Goal: Transaction & Acquisition: Obtain resource

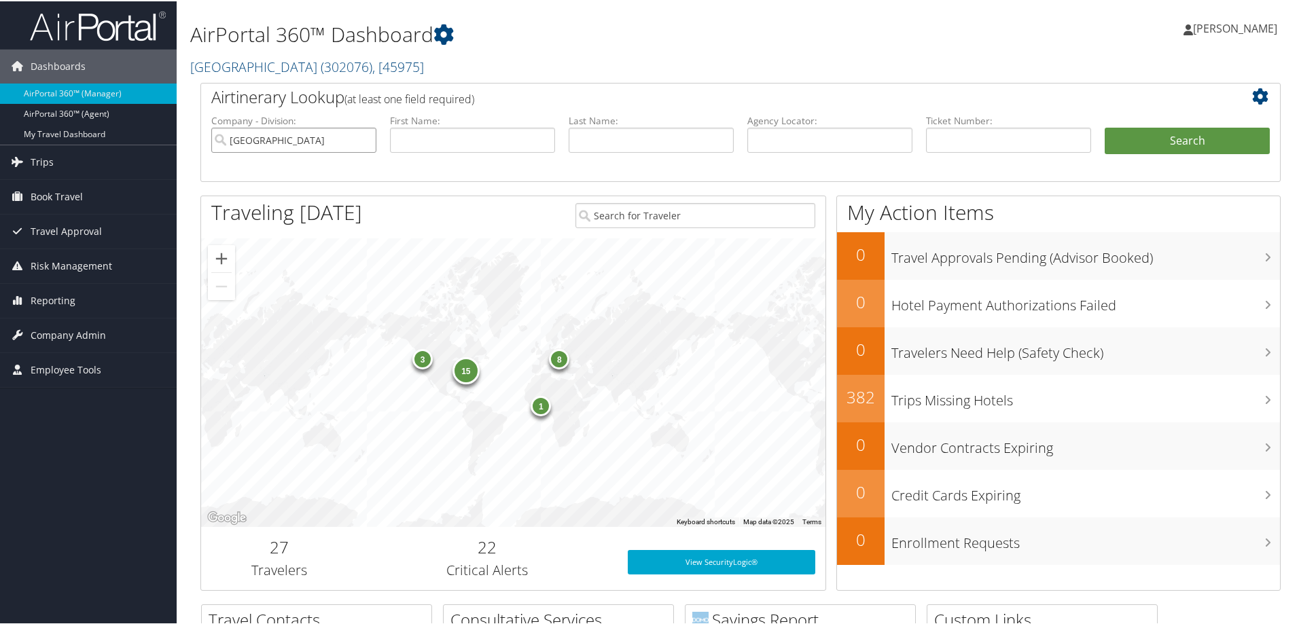
click at [366, 139] on input "[GEOGRAPHIC_DATA]" at bounding box center [293, 138] width 165 height 25
click at [828, 133] on input "text" at bounding box center [829, 138] width 165 height 25
type input "d80vs0"
click at [1099, 139] on li "Search" at bounding box center [1187, 153] width 179 height 54
click at [1108, 141] on button "Search" at bounding box center [1187, 139] width 165 height 27
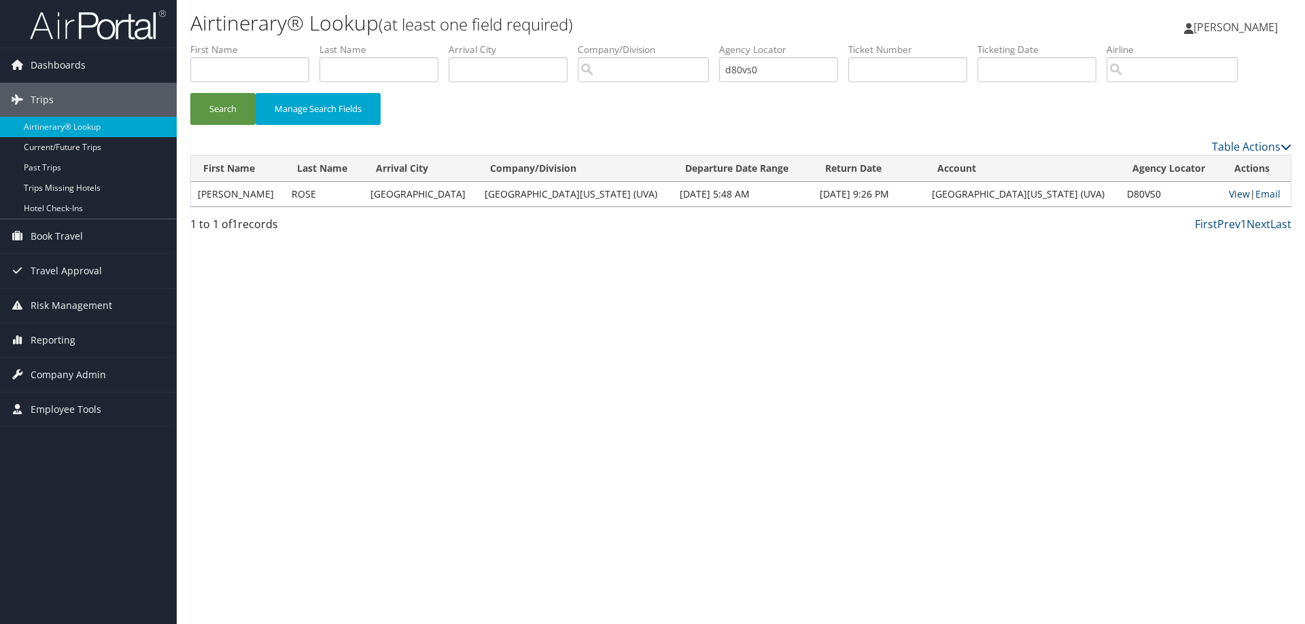
click at [1232, 194] on link "View" at bounding box center [1239, 194] width 21 height 13
click at [52, 371] on span "Company Admin" at bounding box center [68, 375] width 75 height 34
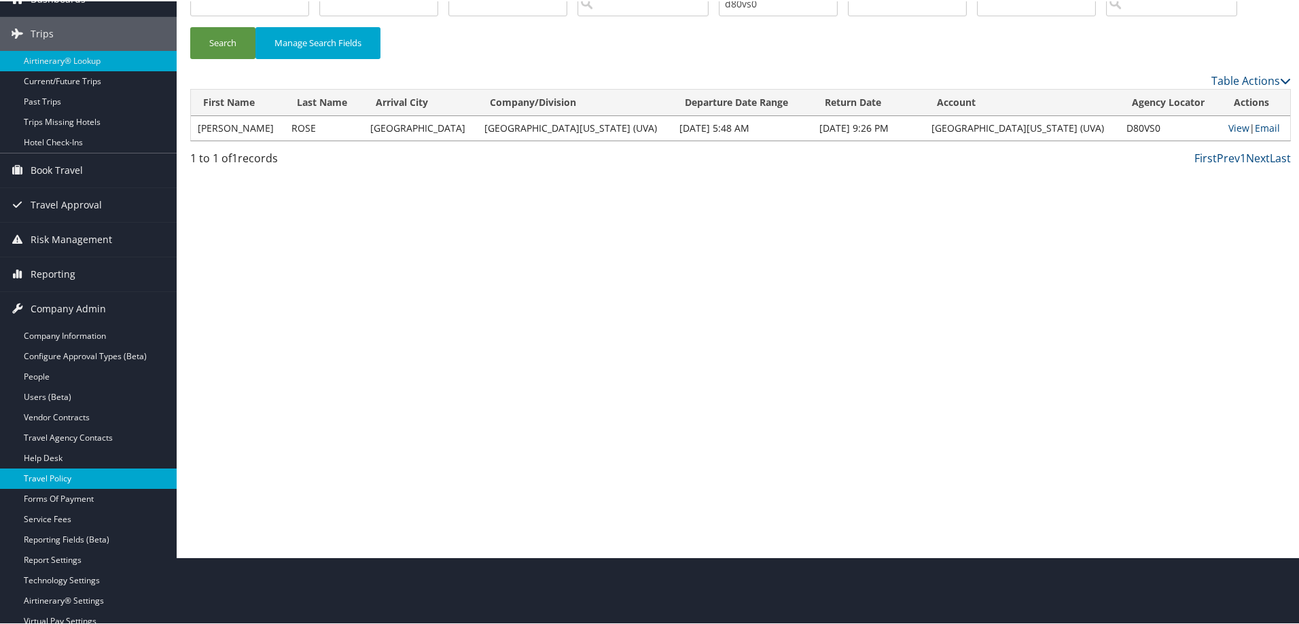
scroll to position [68, 0]
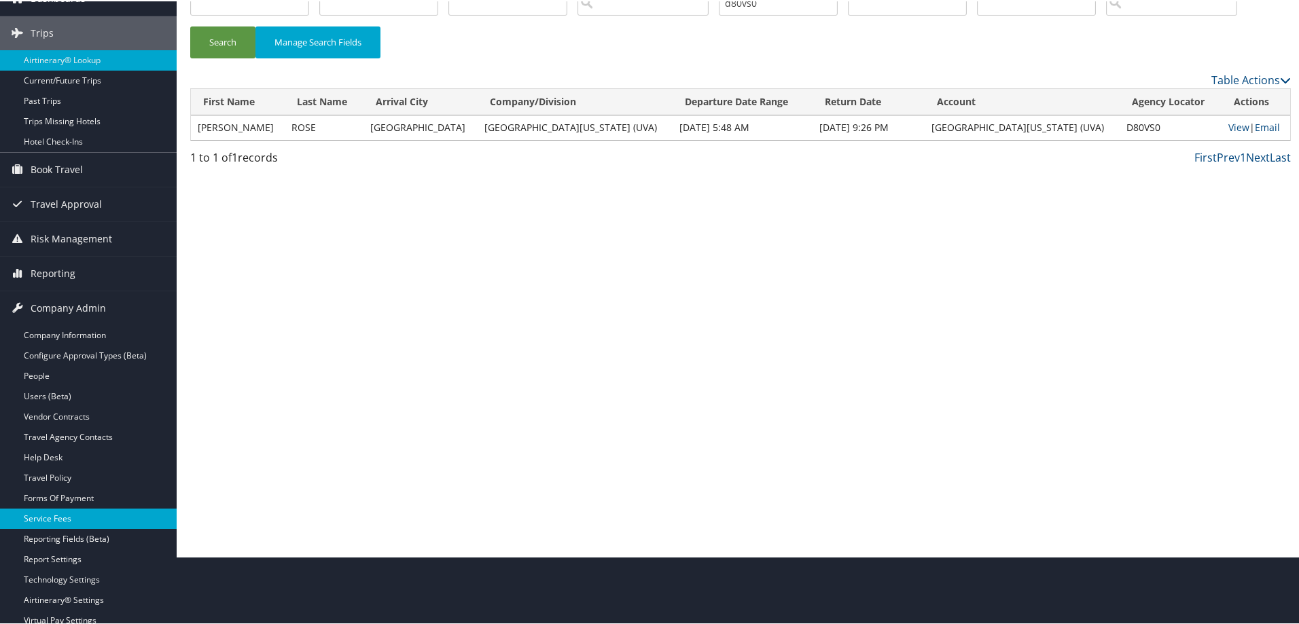
click at [58, 517] on link "Service Fees" at bounding box center [88, 518] width 177 height 20
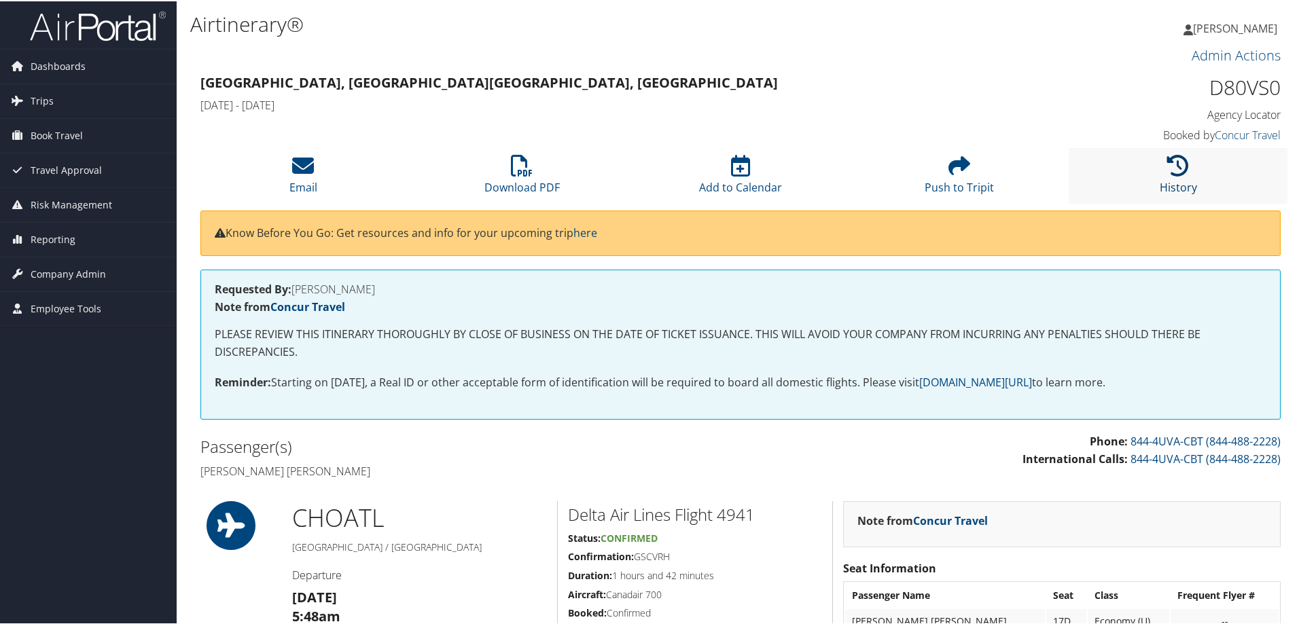
click at [1169, 167] on icon at bounding box center [1178, 165] width 22 height 22
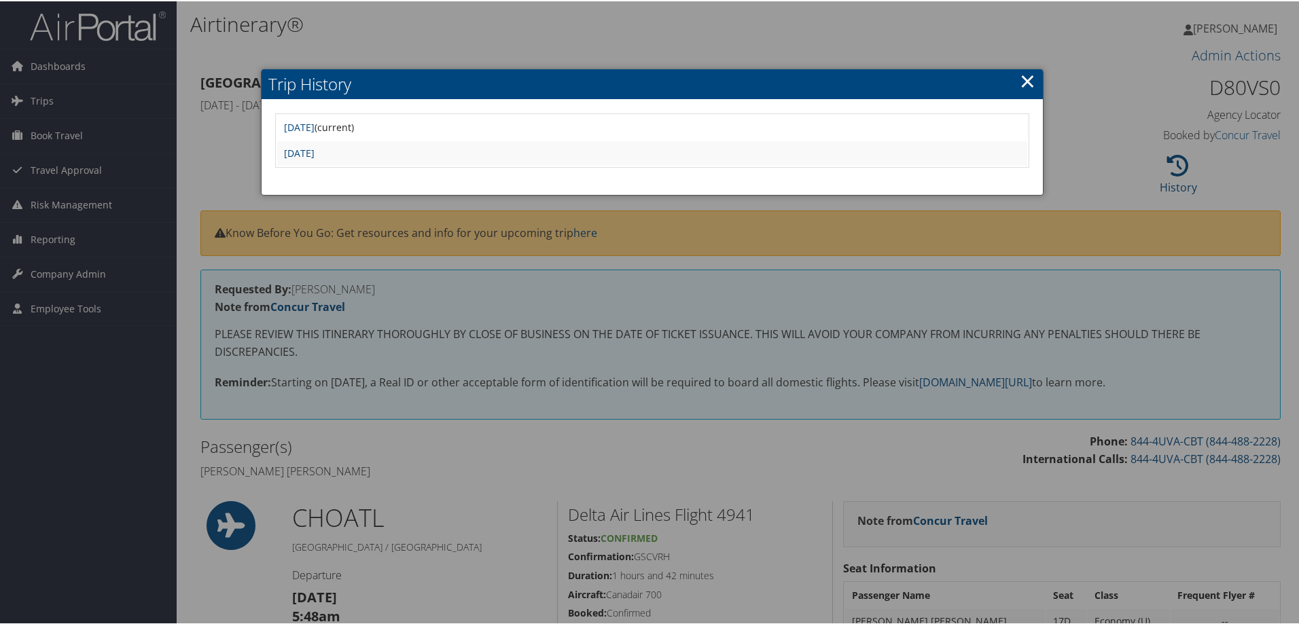
click at [1076, 192] on div at bounding box center [652, 312] width 1305 height 624
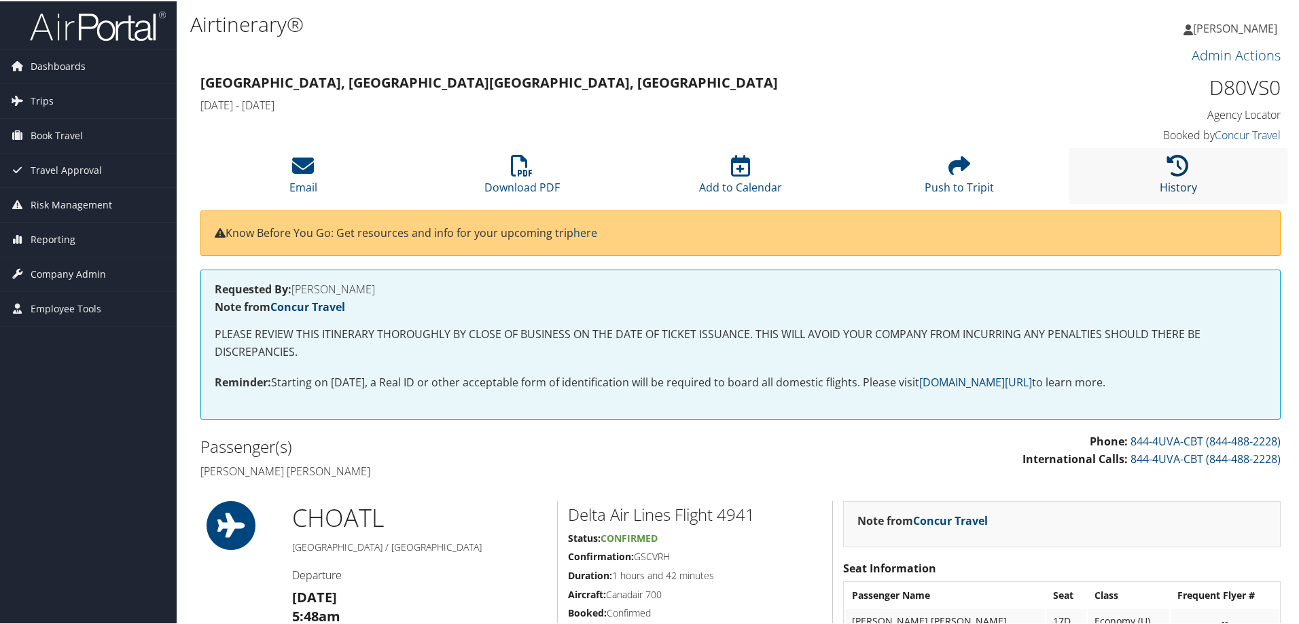
click at [1176, 180] on link "History" at bounding box center [1178, 177] width 37 height 33
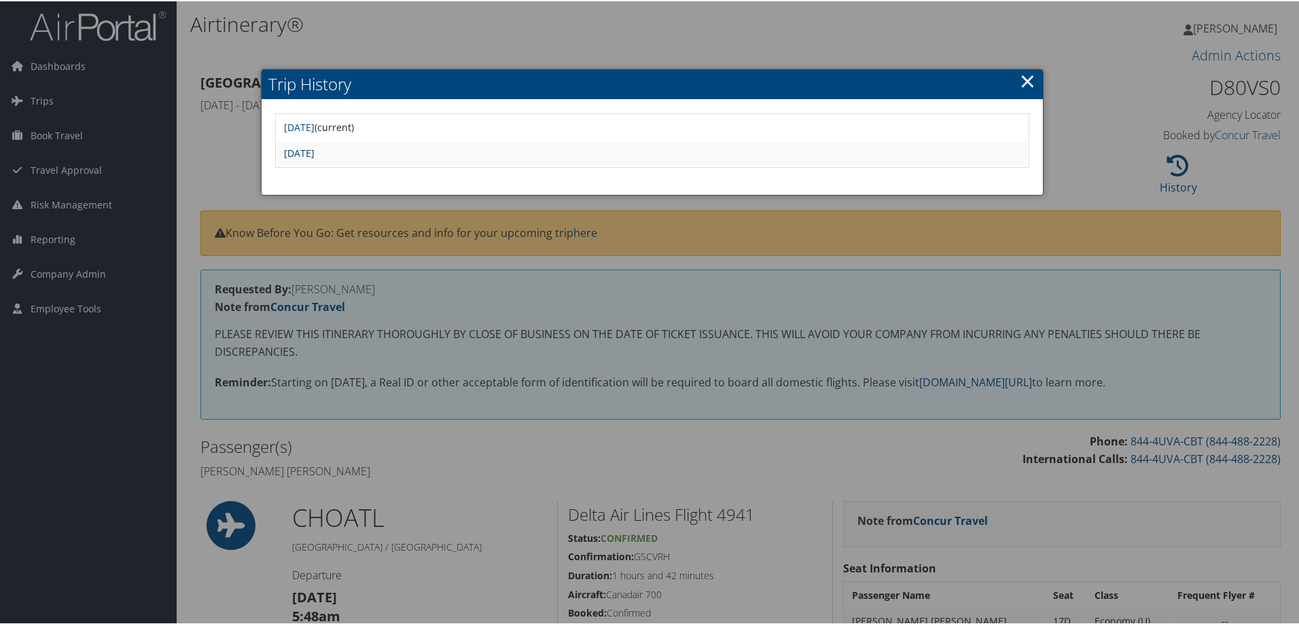
click at [315, 157] on link "Fri Aug 29 08:34:00 MDT 2025" at bounding box center [299, 151] width 31 height 13
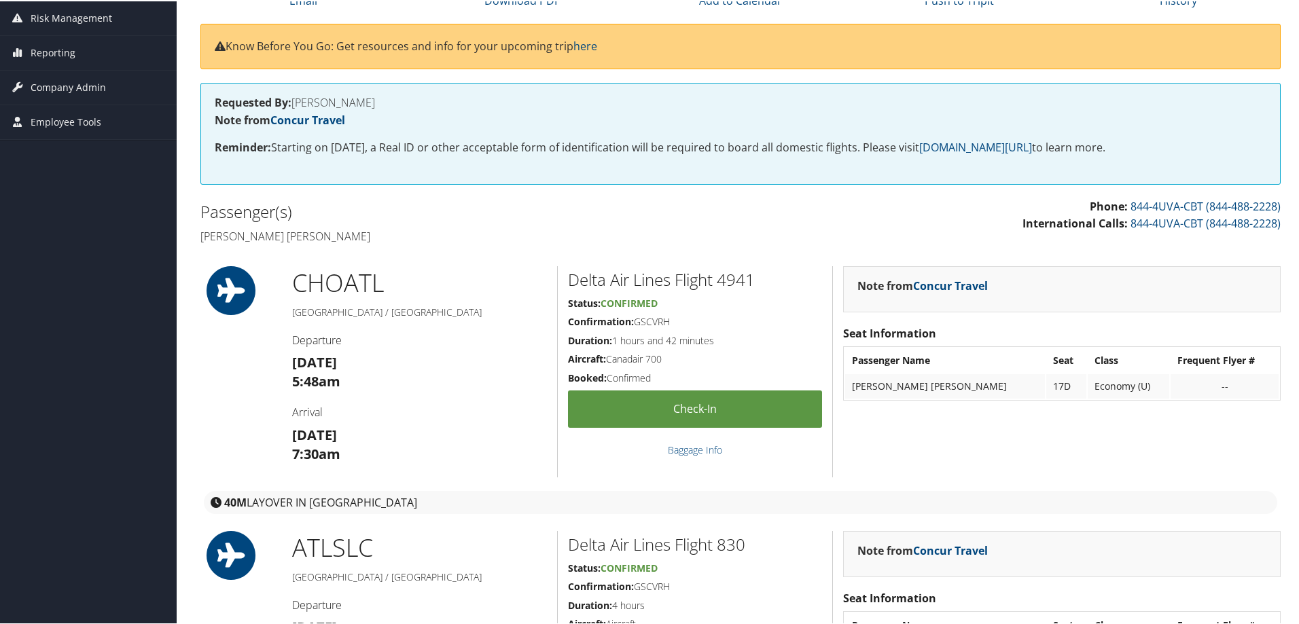
scroll to position [112, 0]
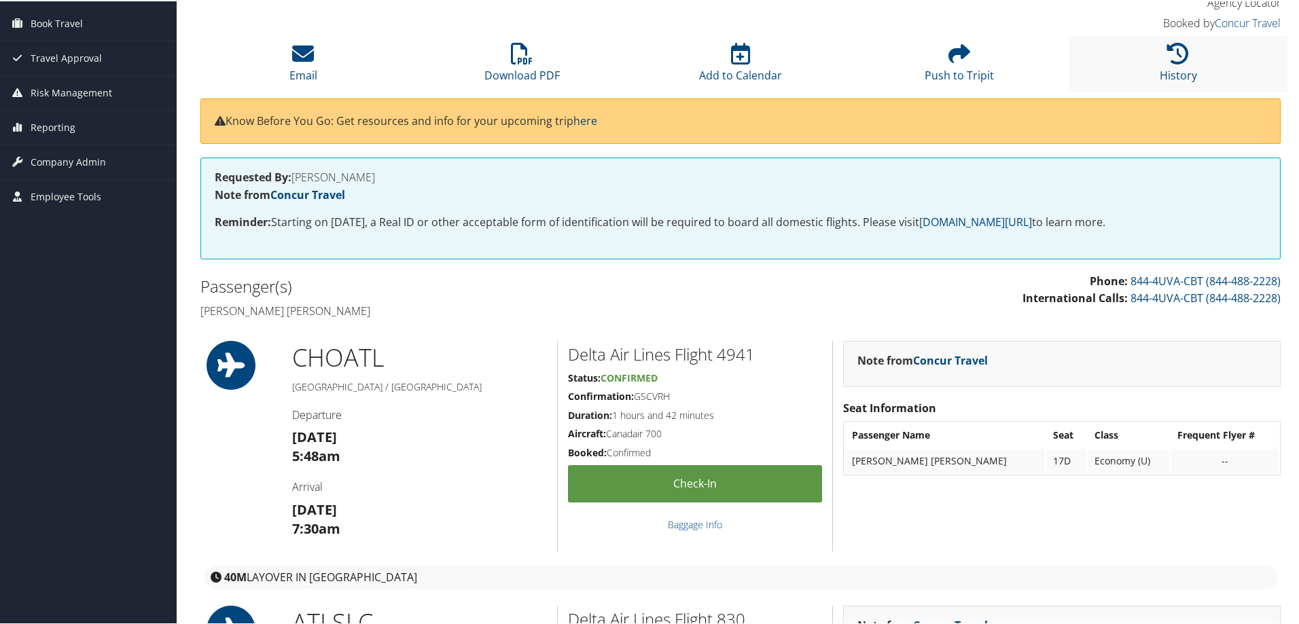
click at [1165, 65] on li "History" at bounding box center [1178, 62] width 219 height 55
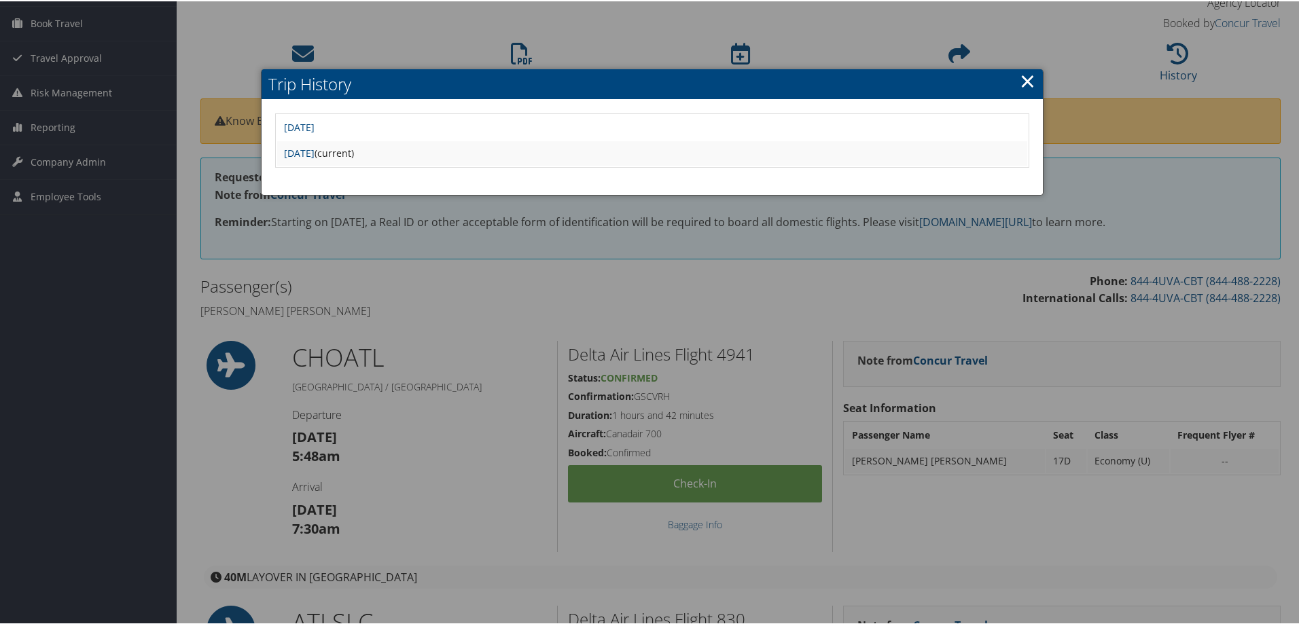
click at [762, 313] on div at bounding box center [652, 312] width 1305 height 624
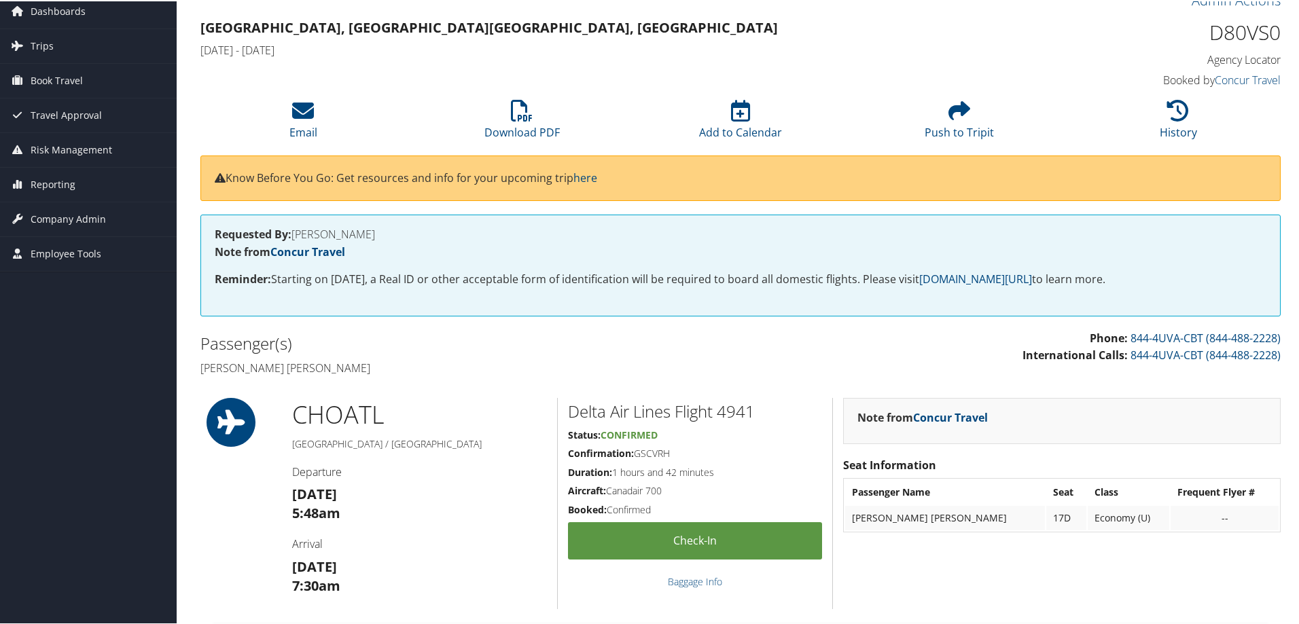
scroll to position [0, 0]
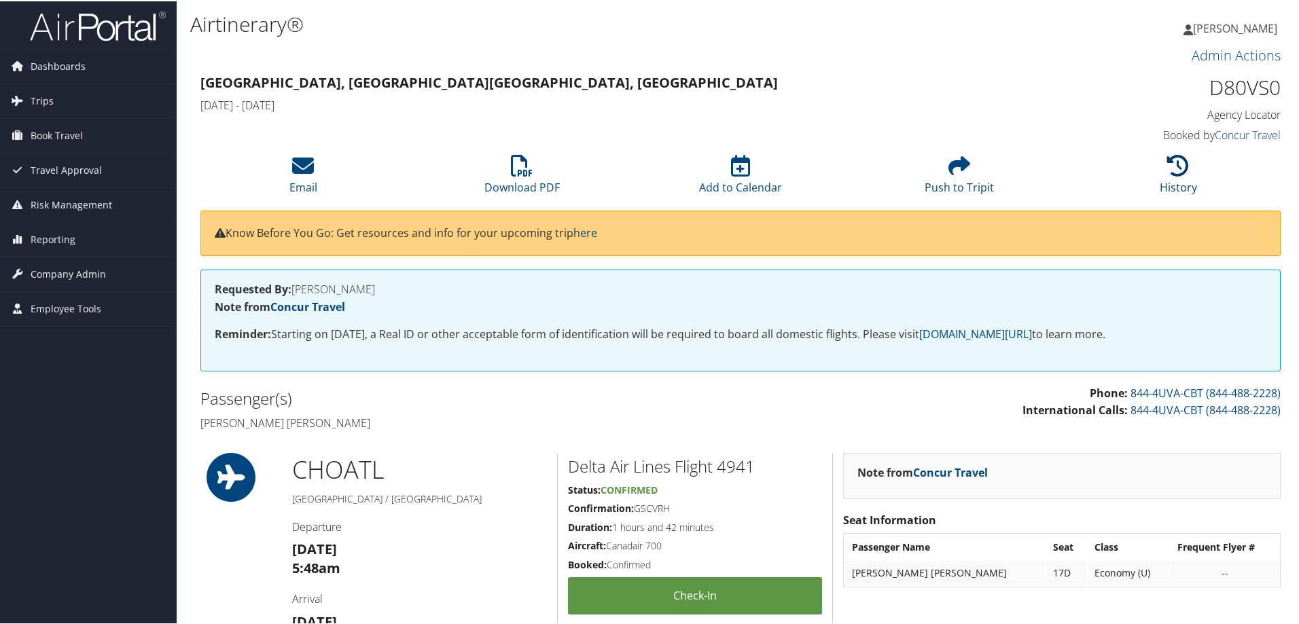
click at [1176, 185] on link "History" at bounding box center [1178, 177] width 37 height 33
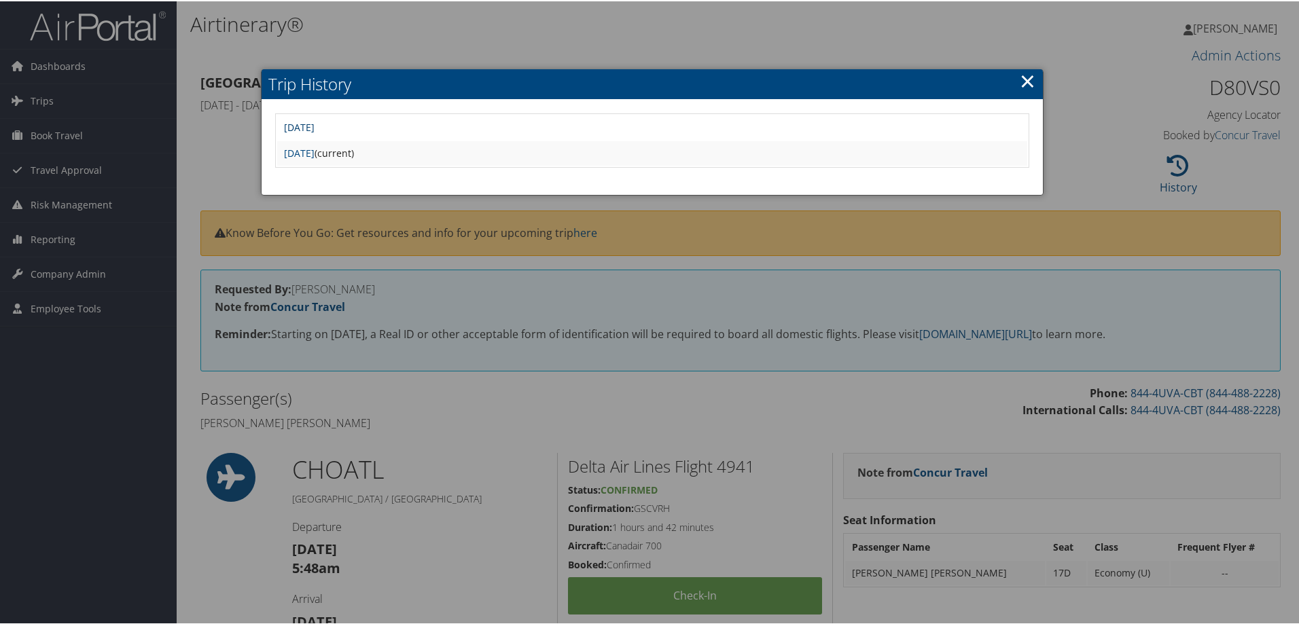
click at [315, 123] on link "Fri Aug 29 09:51:02 MDT 2025" at bounding box center [299, 126] width 31 height 13
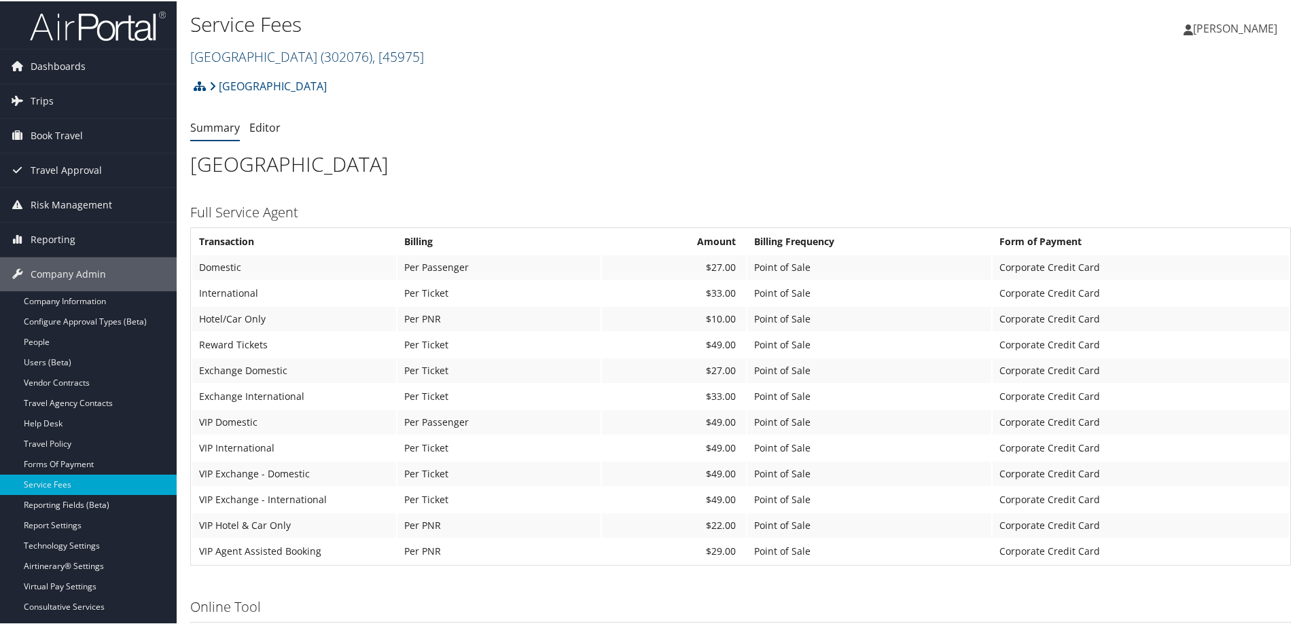
click at [388, 58] on span ", [ 45975 ]" at bounding box center [398, 55] width 52 height 18
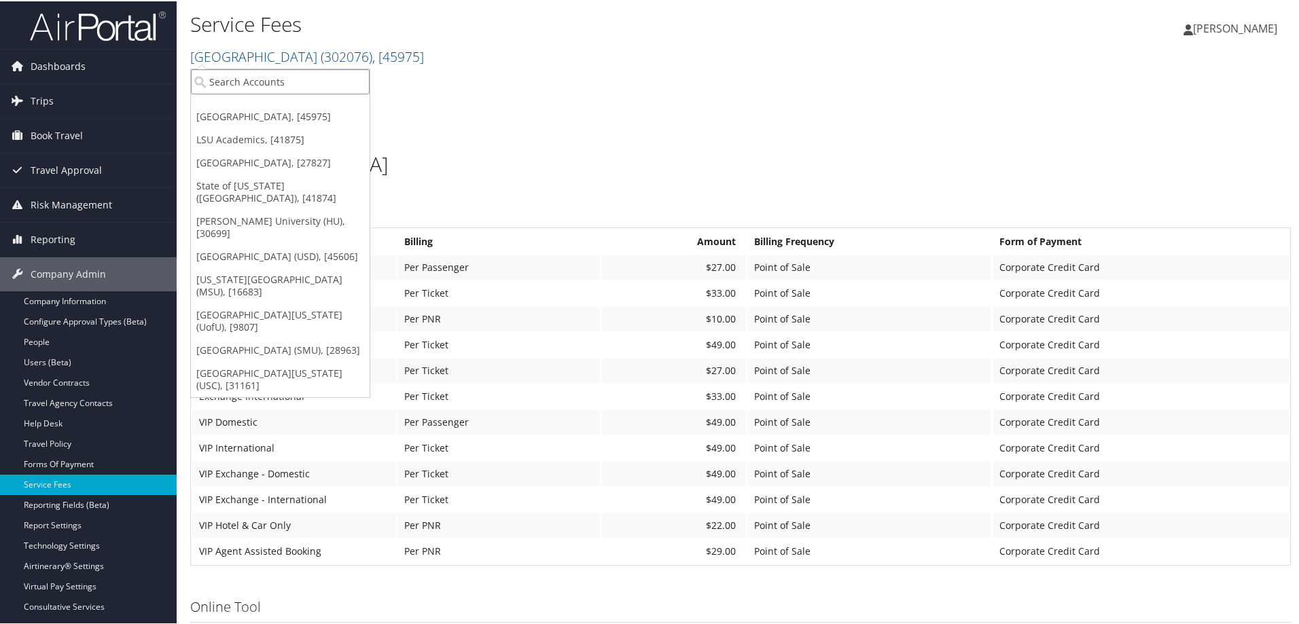
drag, startPoint x: 362, startPoint y: 73, endPoint x: 345, endPoint y: 80, distance: 19.2
click at [361, 73] on input "search" at bounding box center [280, 80] width 179 height 25
click at [344, 80] on input "search" at bounding box center [280, 80] width 179 height 25
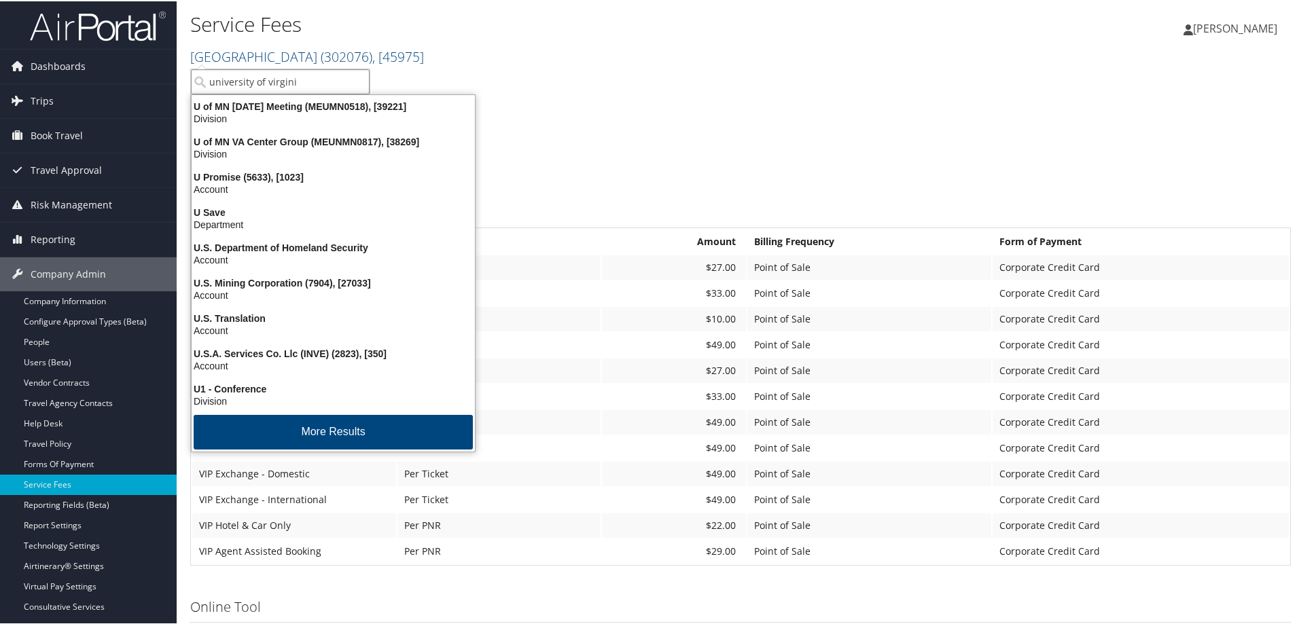
type input "university of virginia"
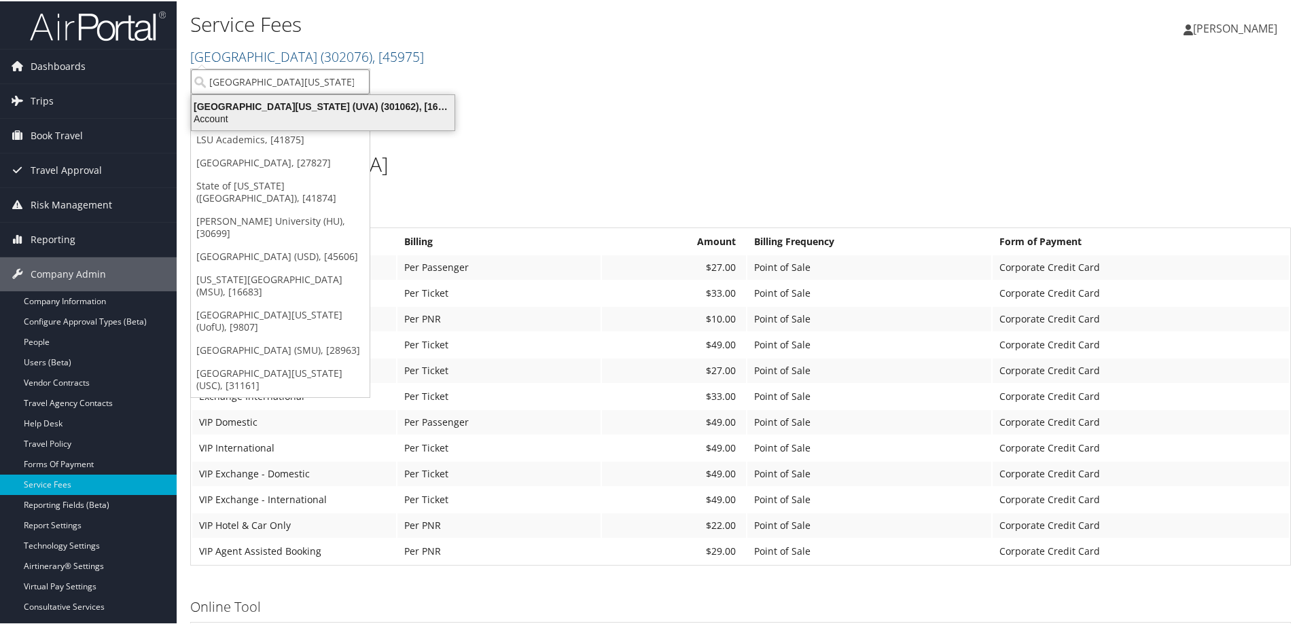
click at [346, 111] on div "Account" at bounding box center [322, 117] width 279 height 12
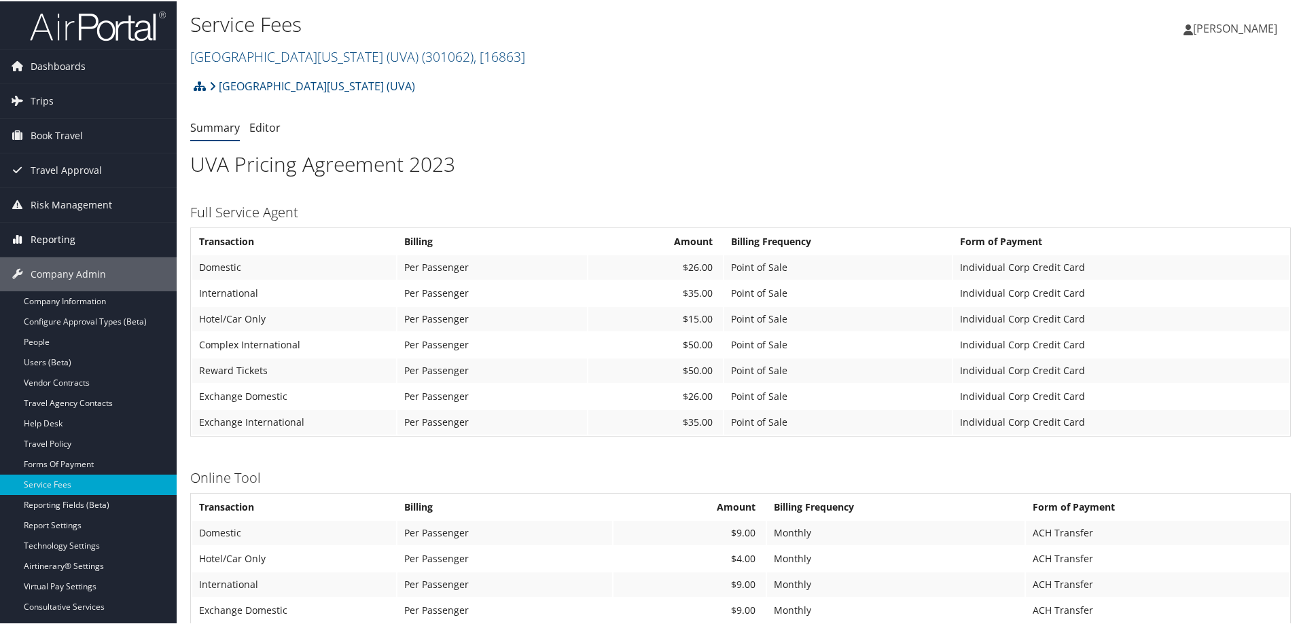
click at [56, 252] on span "Reporting" at bounding box center [53, 239] width 45 height 34
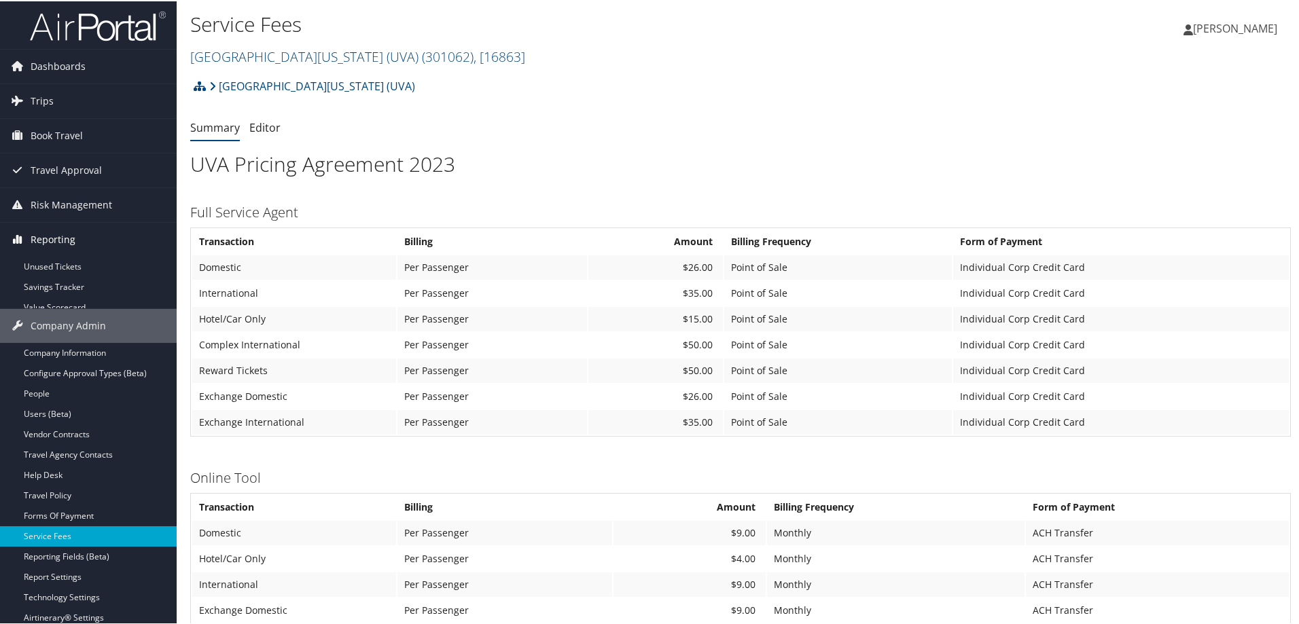
click at [54, 247] on span "Reporting" at bounding box center [53, 239] width 45 height 34
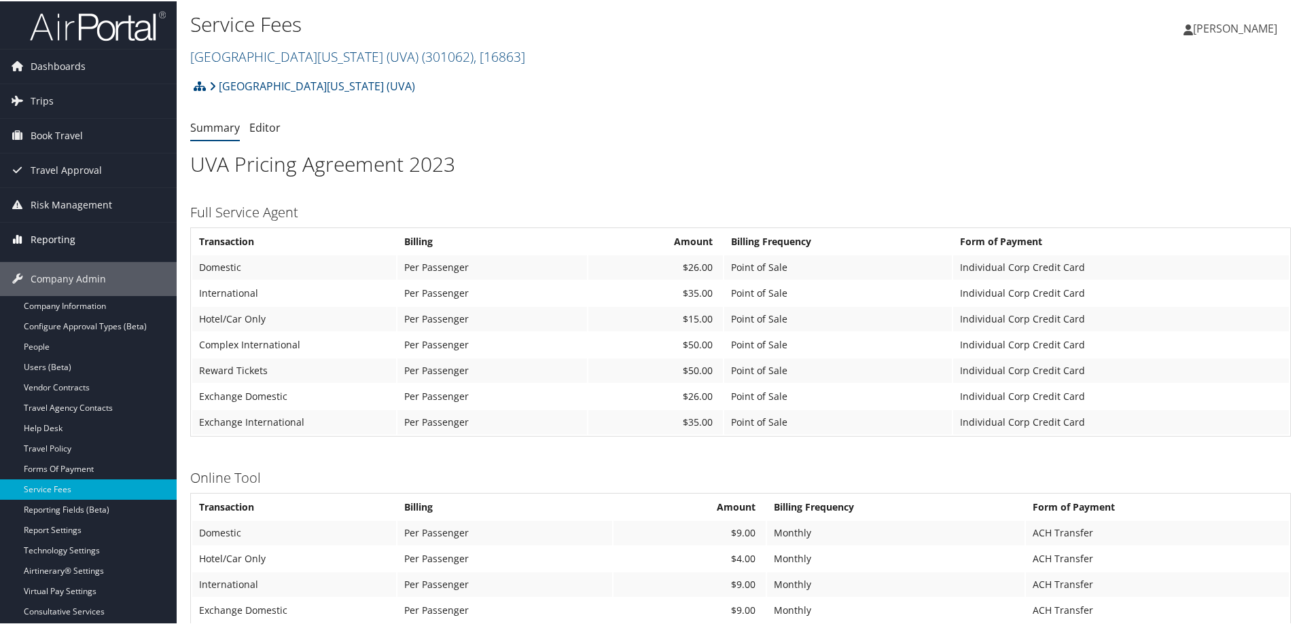
click at [54, 247] on span "Reporting" at bounding box center [53, 239] width 45 height 34
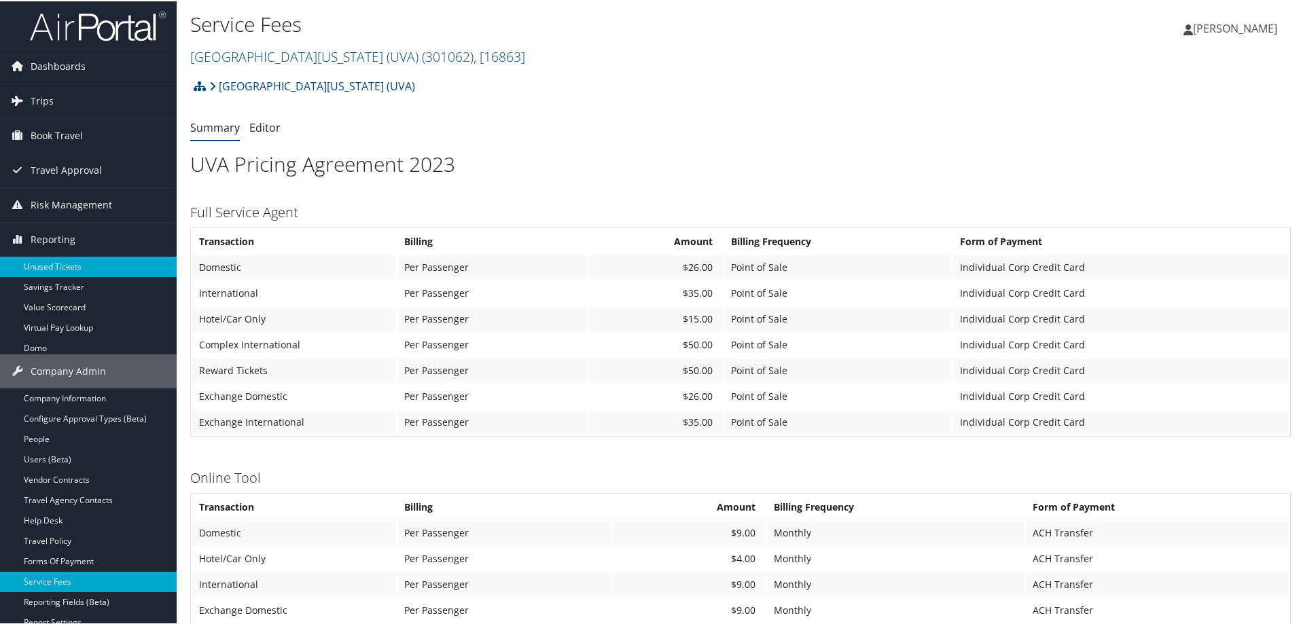
click at [63, 268] on link "Unused Tickets" at bounding box center [88, 265] width 177 height 20
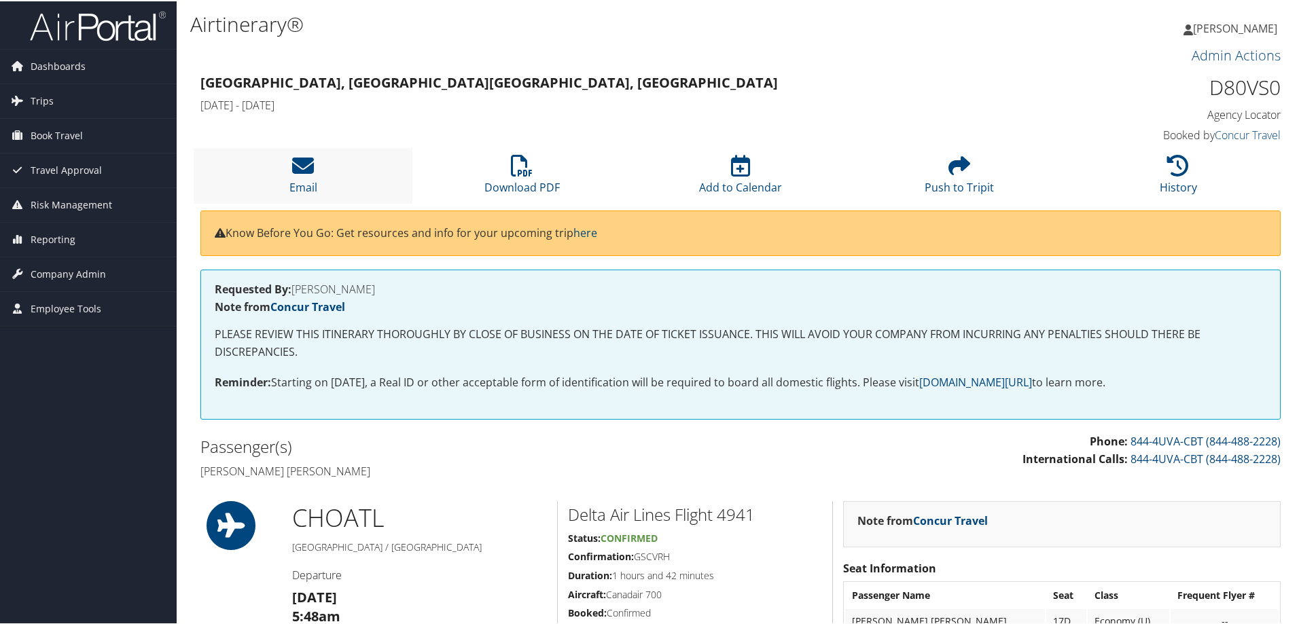
click at [301, 177] on li "Email" at bounding box center [303, 174] width 219 height 55
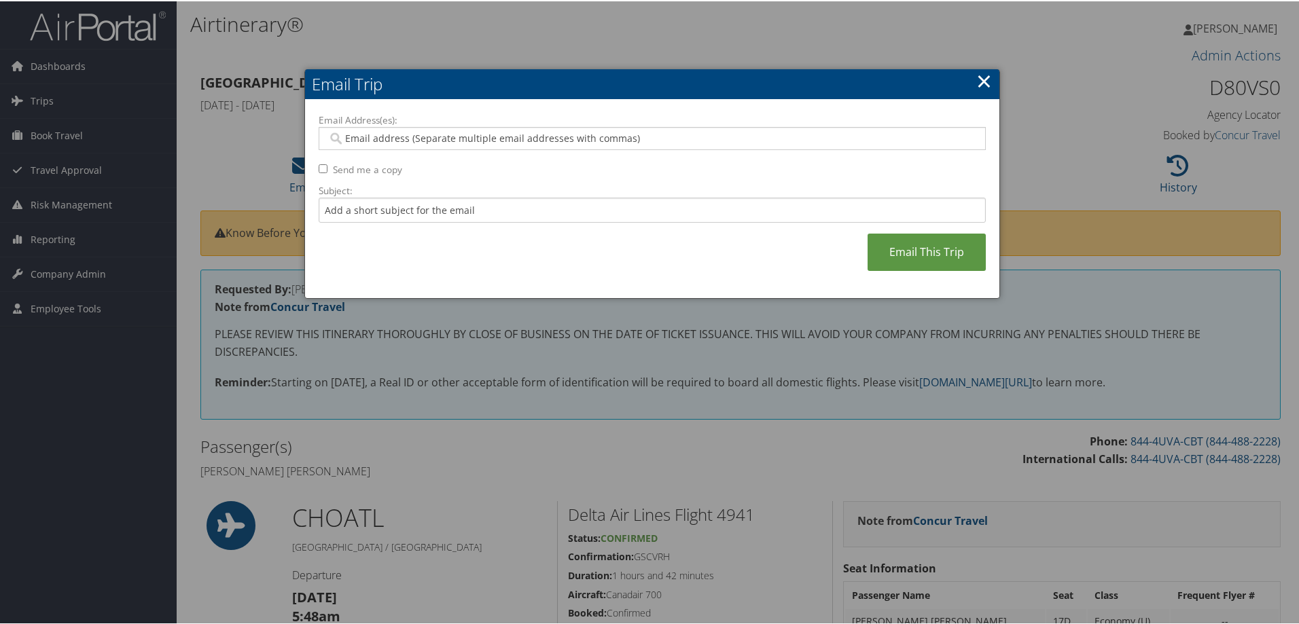
click at [978, 80] on link "×" at bounding box center [984, 79] width 16 height 27
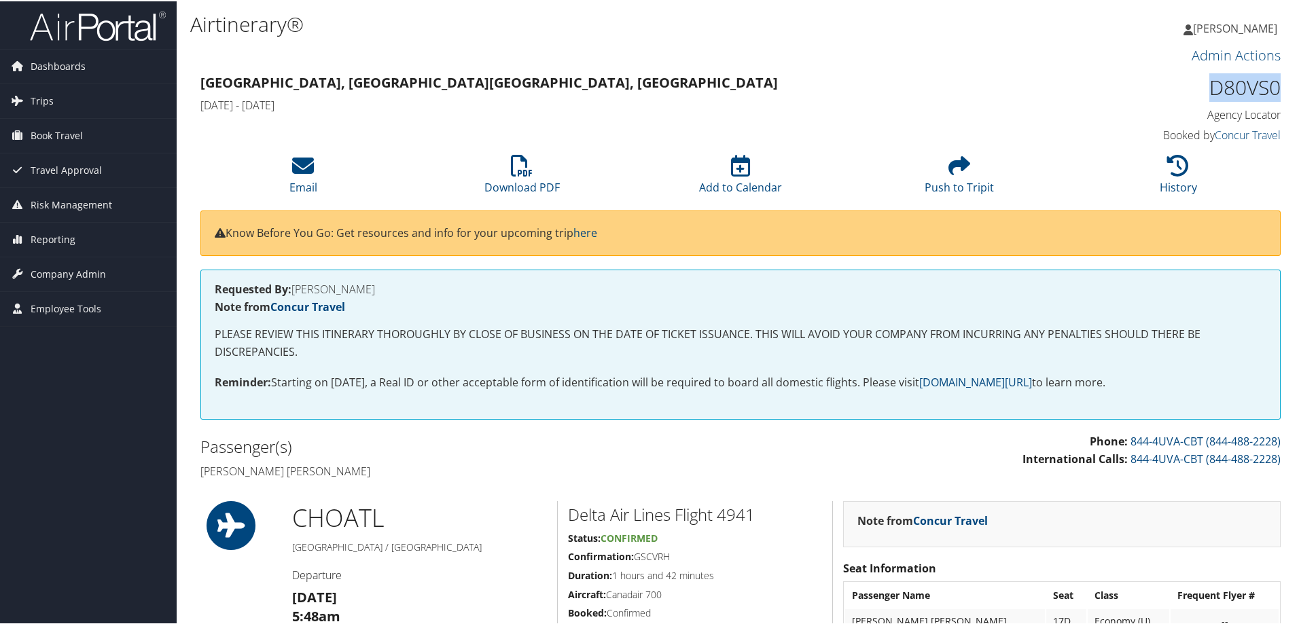
drag, startPoint x: 1207, startPoint y: 89, endPoint x: 1275, endPoint y: 92, distance: 68.0
click at [1275, 92] on h1 "D80VS0" at bounding box center [1153, 86] width 255 height 29
copy h1 "D80VS0"
click at [312, 183] on link "Email" at bounding box center [303, 177] width 28 height 33
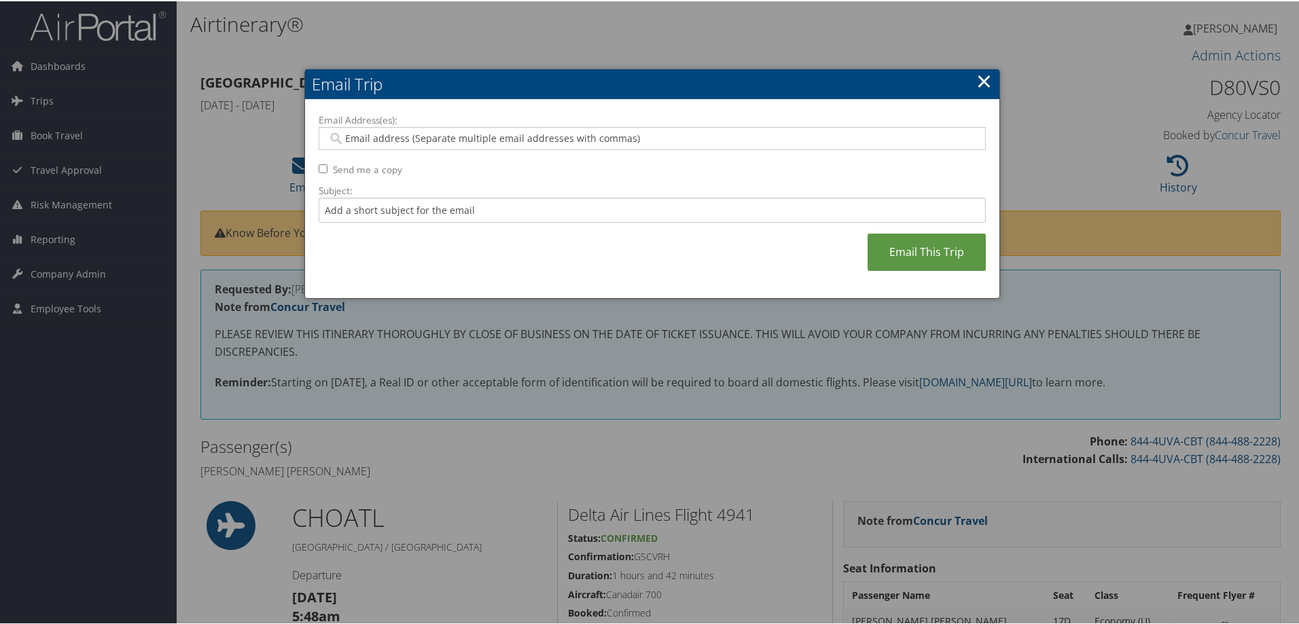
click at [404, 140] on input "Email Address(es):" at bounding box center [652, 137] width 649 height 14
type input "dlm4n@virginia.edu"
click at [320, 167] on input "Send me a copy" at bounding box center [323, 167] width 9 height 9
checkbox input "true"
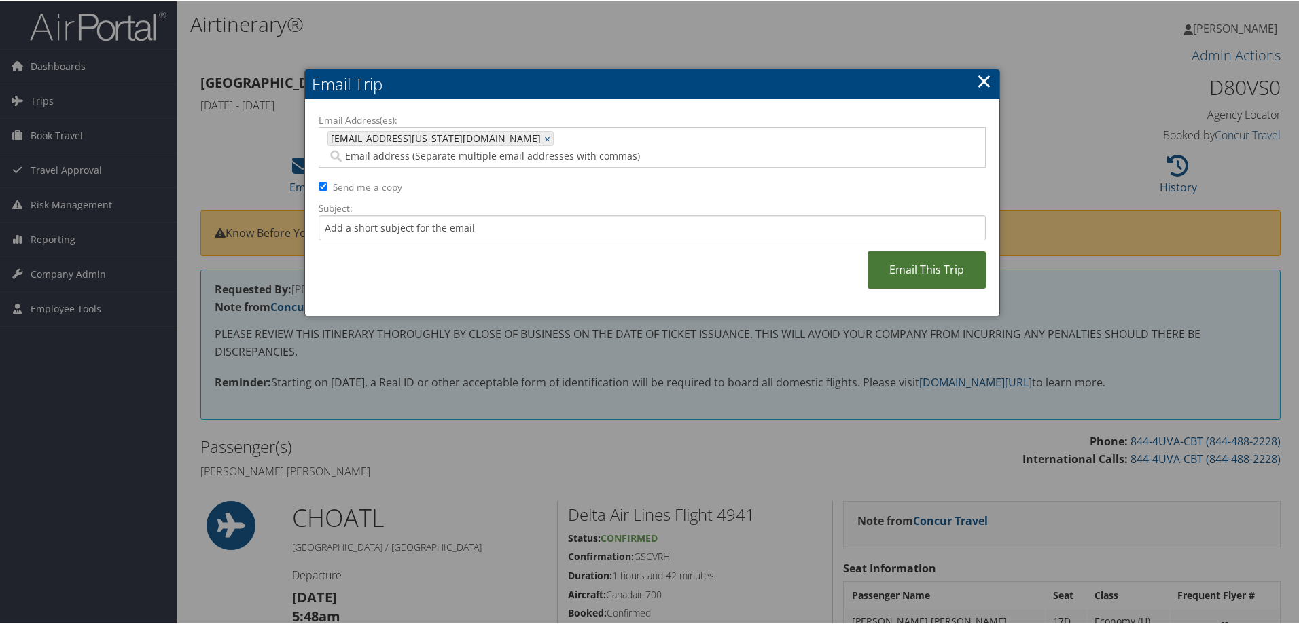
click at [927, 250] on link "Email This Trip" at bounding box center [927, 268] width 118 height 37
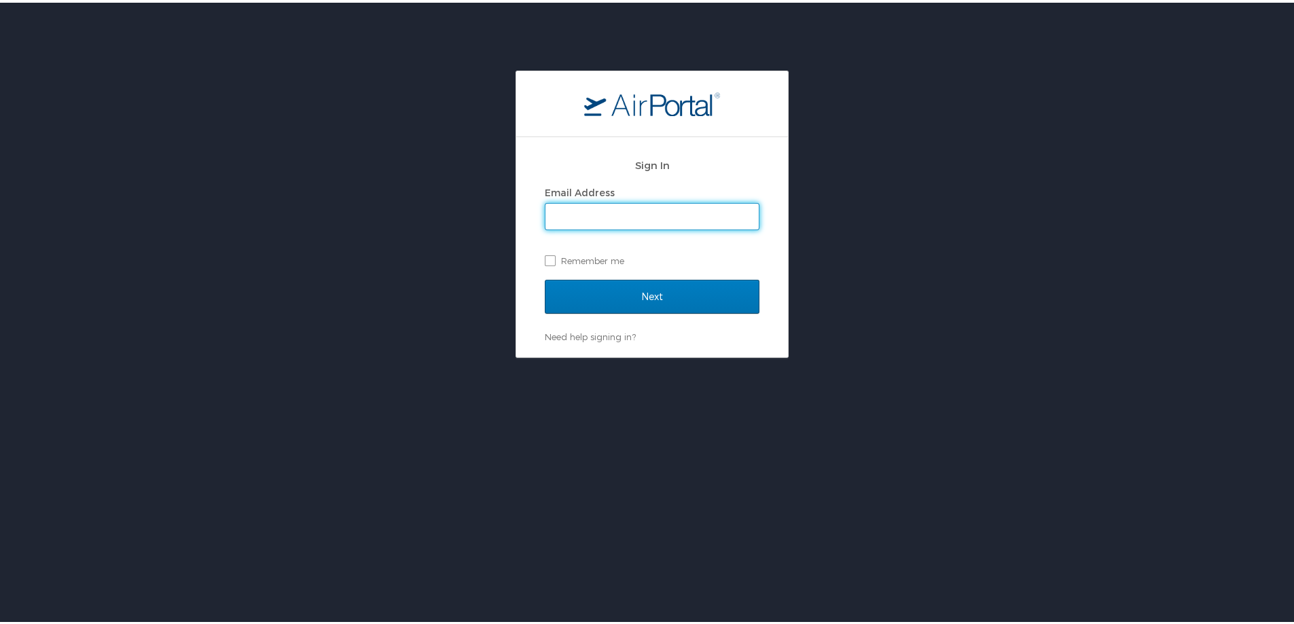
type input "jessica.girard@cbtravel.com"
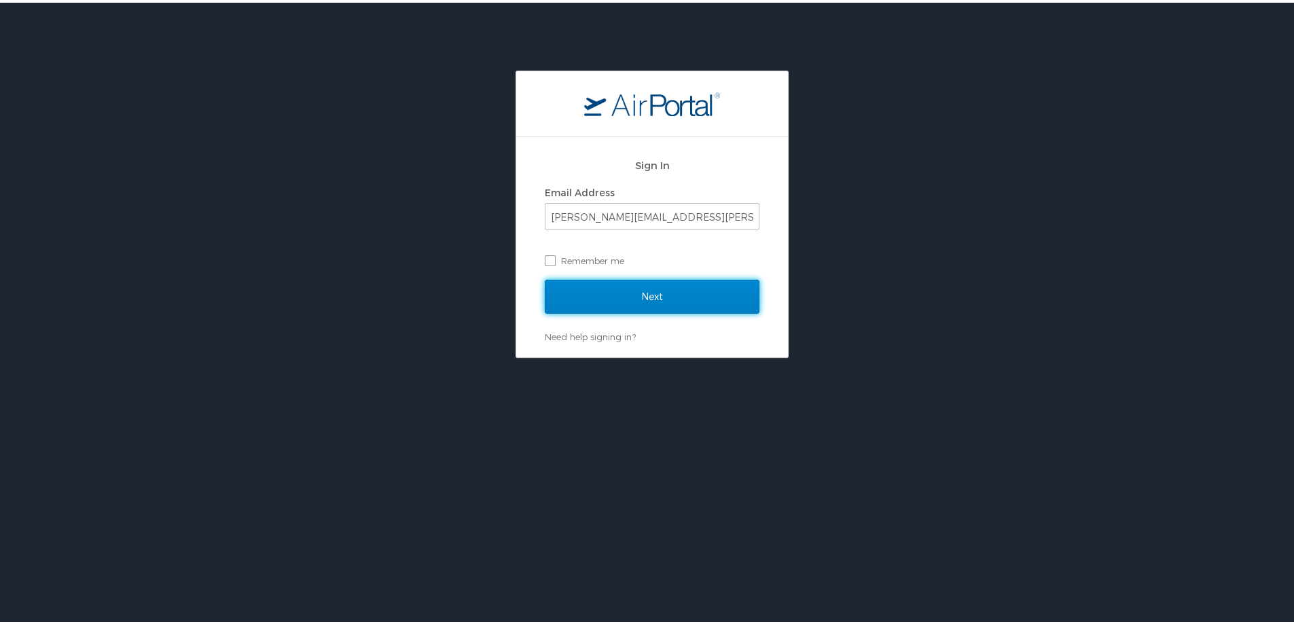
click at [685, 298] on input "Next" at bounding box center [652, 294] width 215 height 34
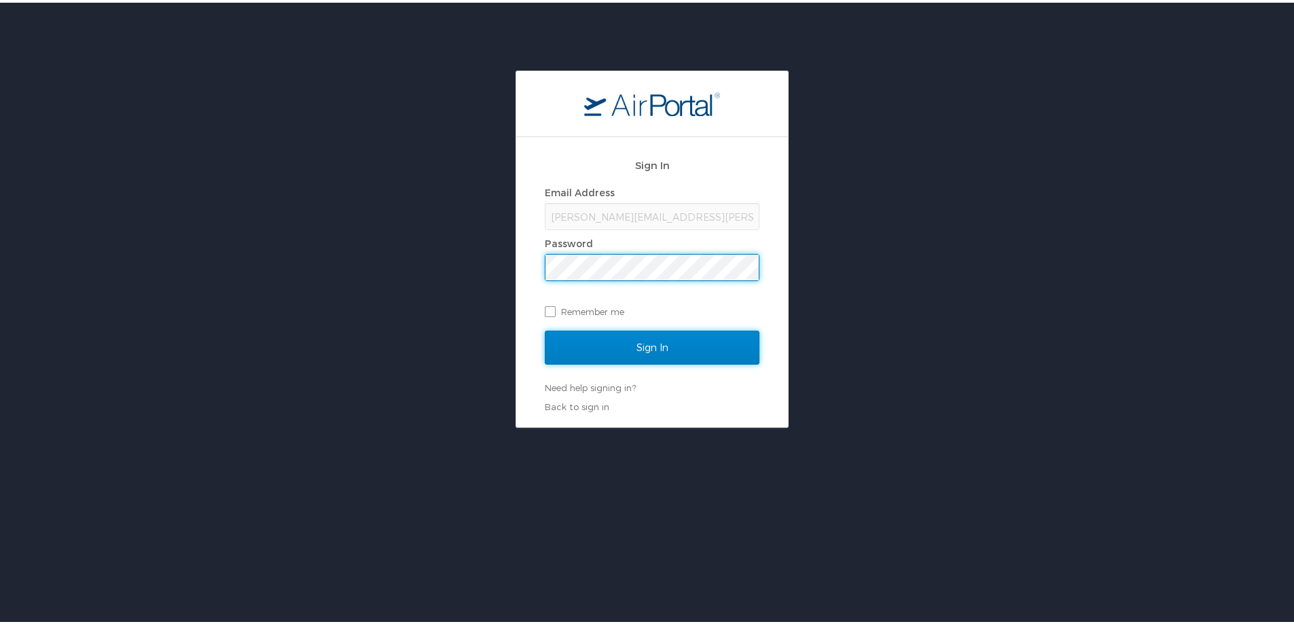
click at [684, 340] on input "Sign In" at bounding box center [652, 345] width 215 height 34
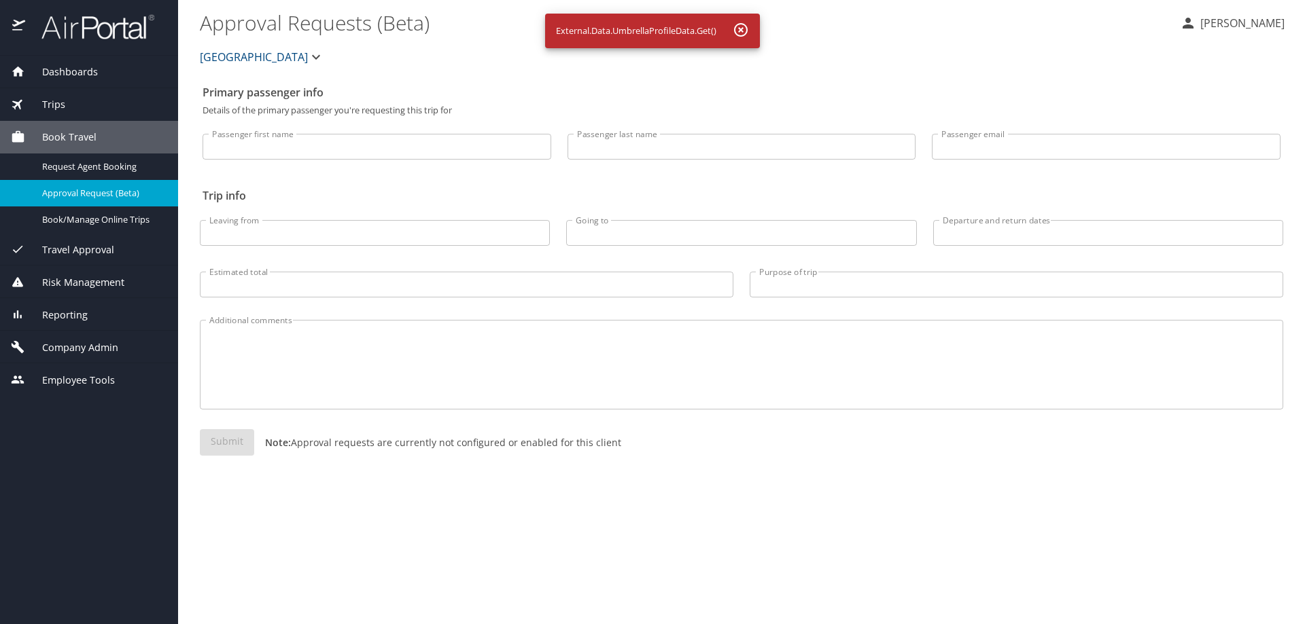
click at [65, 318] on span "Reporting" at bounding box center [56, 315] width 63 height 15
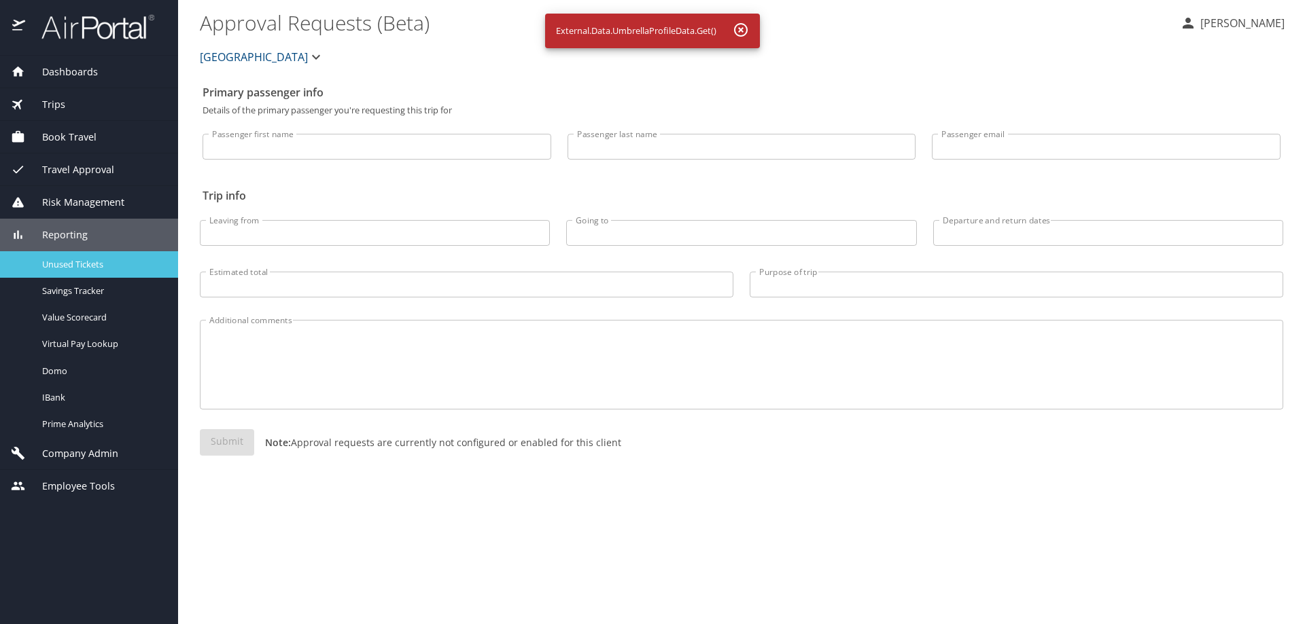
click at [58, 270] on span "Unused Tickets" at bounding box center [102, 264] width 120 height 13
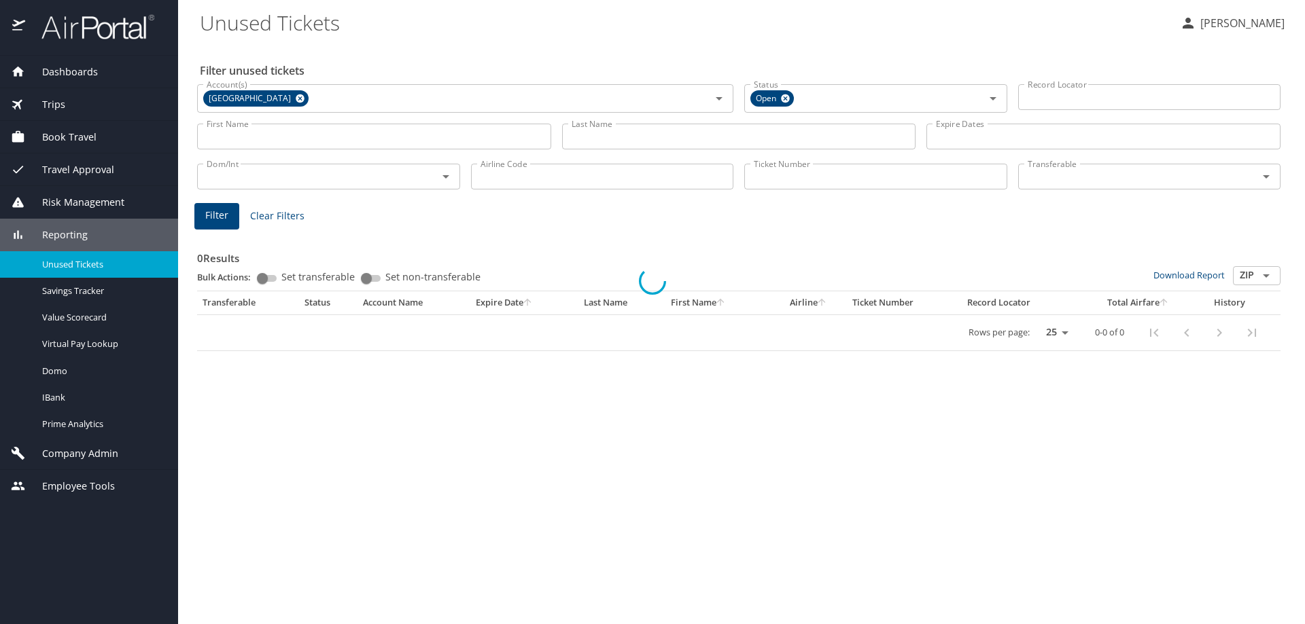
click at [296, 96] on icon at bounding box center [300, 98] width 9 height 9
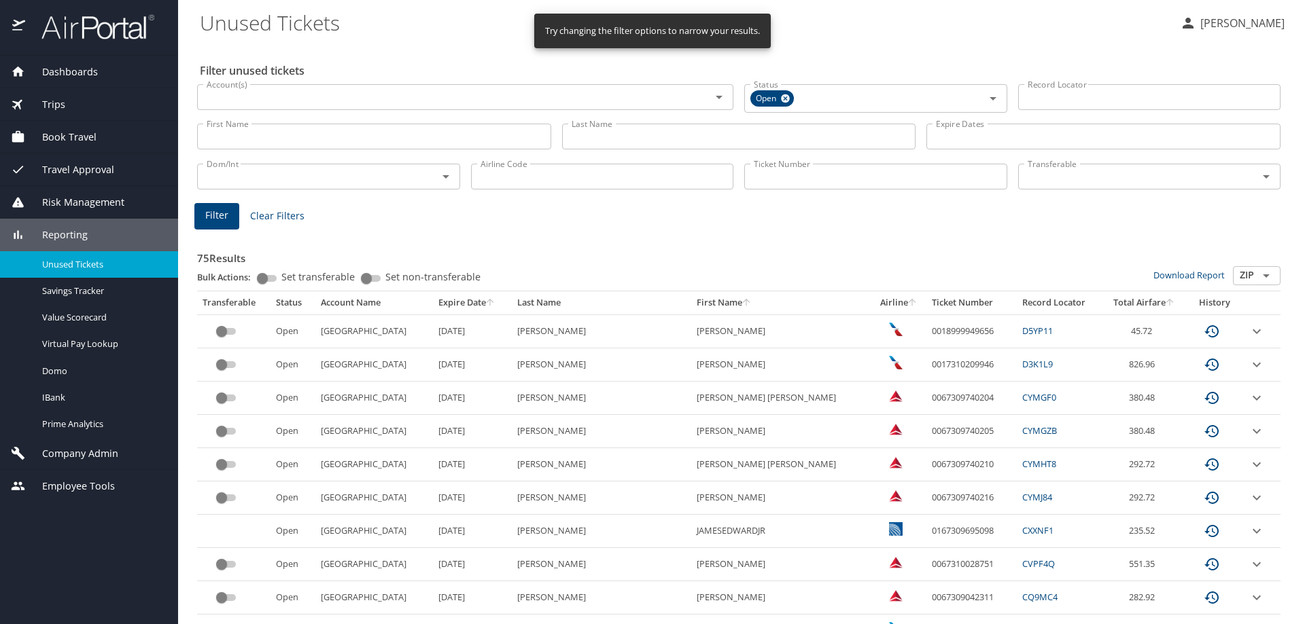
drag, startPoint x: 596, startPoint y: 139, endPoint x: 603, endPoint y: 140, distance: 6.8
click at [603, 141] on input "Last Name" at bounding box center [739, 137] width 354 height 26
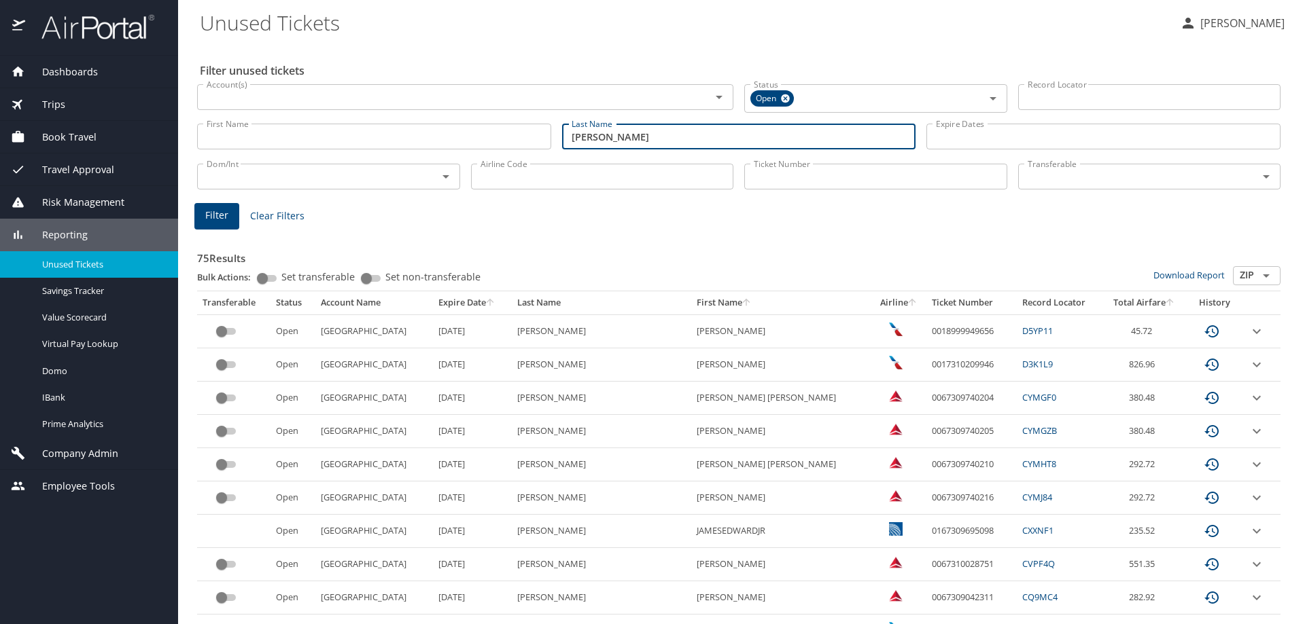
type input "ashbrook"
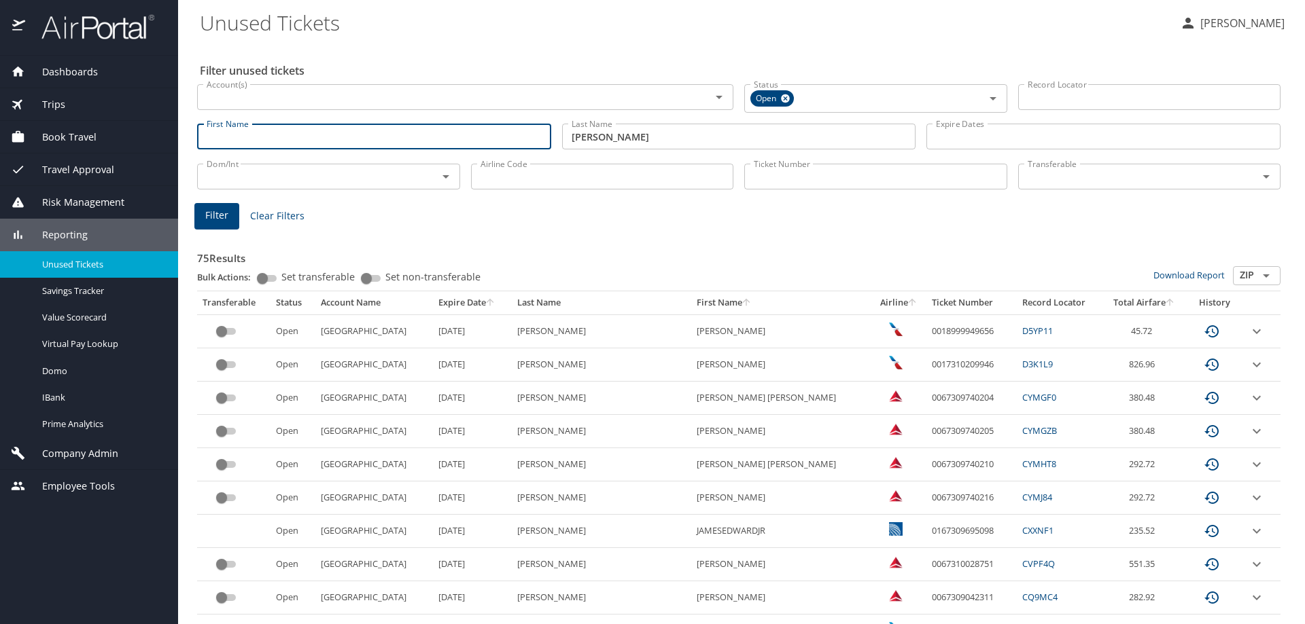
click at [467, 135] on input "First Name" at bounding box center [374, 137] width 354 height 26
type input "aaron"
click at [232, 222] on button "Filter" at bounding box center [216, 216] width 45 height 27
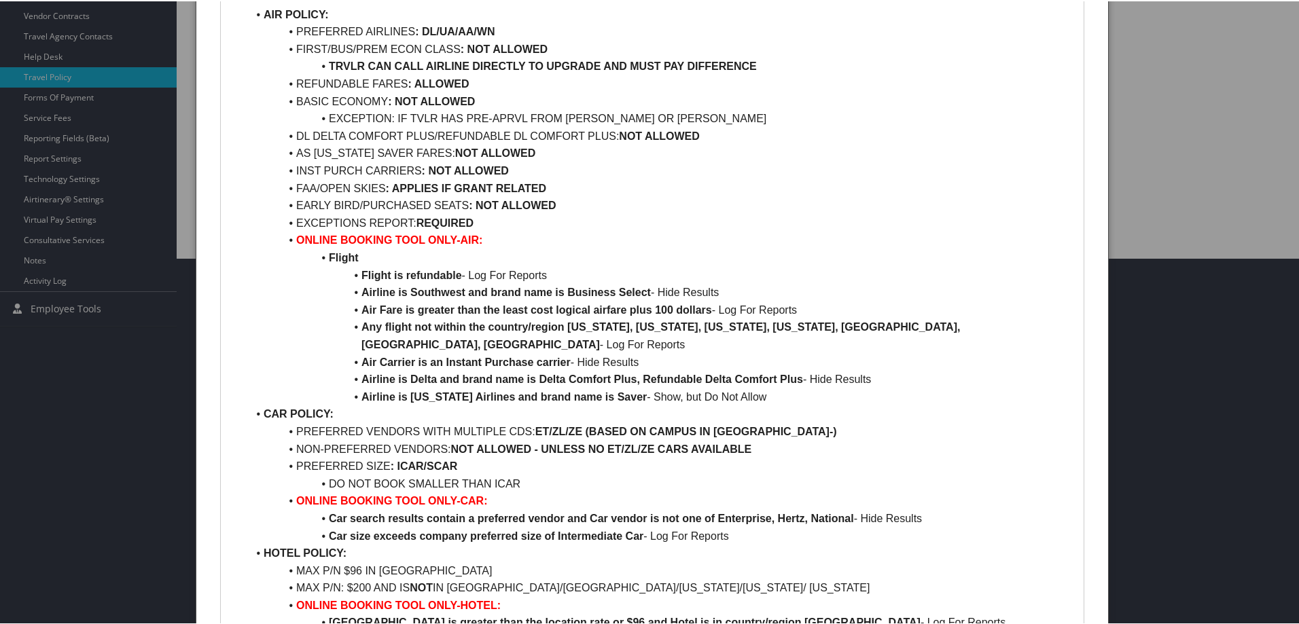
scroll to position [408, 0]
